Goal: Navigation & Orientation: Find specific page/section

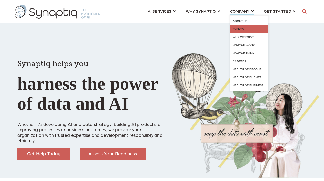
click at [243, 32] on link "Events" at bounding box center [249, 29] width 38 height 8
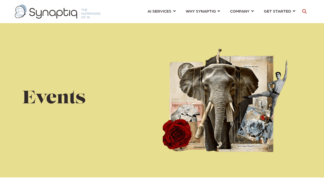
click at [242, 30] on div "Events" at bounding box center [162, 100] width 324 height 155
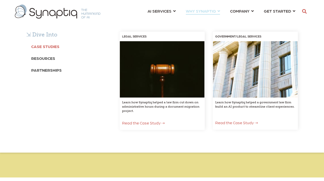
click at [35, 46] on b "Case Studies" at bounding box center [45, 46] width 28 height 5
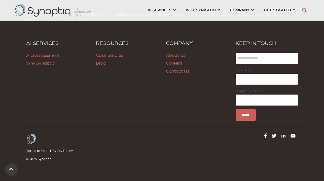
scroll to position [533, 0]
